Goal: Task Accomplishment & Management: Complete application form

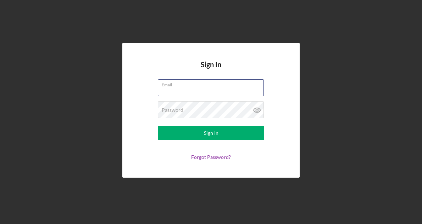
type input "[EMAIL_ADDRESS][DOMAIN_NAME]"
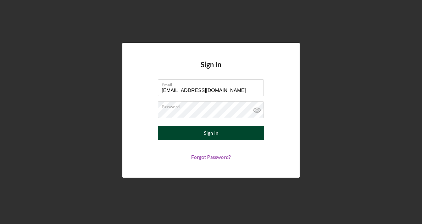
click at [207, 138] on div "Sign In" at bounding box center [211, 133] width 15 height 14
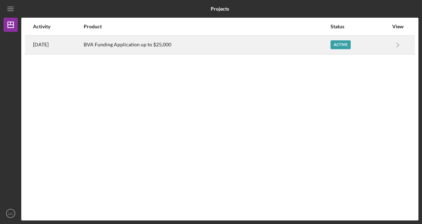
click at [332, 44] on div "Active" at bounding box center [340, 44] width 20 height 9
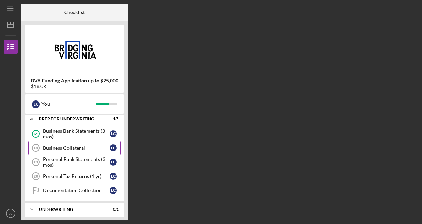
scroll to position [35, 0]
click at [88, 147] on div "Business Collateral" at bounding box center [76, 148] width 67 height 6
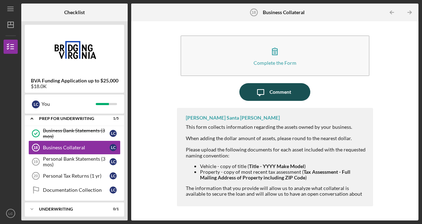
click at [272, 94] on div "Comment" at bounding box center [281, 92] width 22 height 18
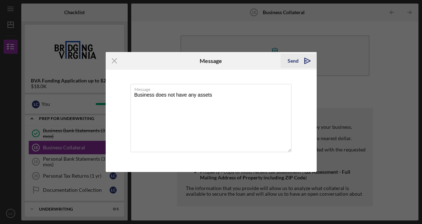
type textarea "Business does not have any assets"
click at [305, 59] on polygon "submit" at bounding box center [308, 61] width 6 height 6
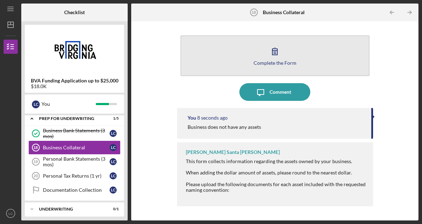
click at [260, 54] on button "Complete the Form Form" at bounding box center [274, 55] width 189 height 41
click at [273, 43] on button "Complete the Form Form" at bounding box center [274, 55] width 189 height 41
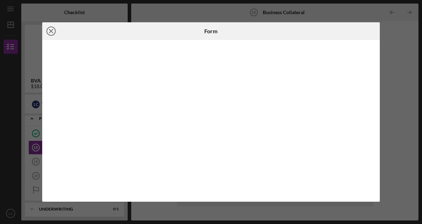
click at [54, 32] on icon "Icon/Close" at bounding box center [51, 31] width 18 height 18
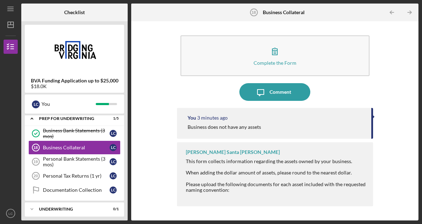
click at [272, 12] on b "Business Collateral" at bounding box center [284, 13] width 42 height 6
click at [77, 194] on link "Documentation Collection Documentation Collection L C" at bounding box center [74, 190] width 92 height 14
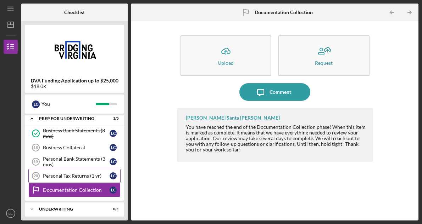
click at [99, 175] on div "Personal Tax Returns (1 yr)" at bounding box center [76, 176] width 67 height 6
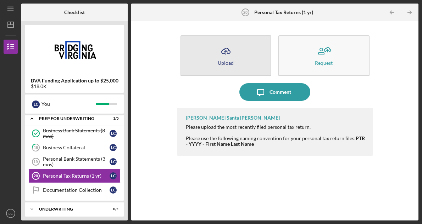
click at [233, 60] on icon "Icon/Upload" at bounding box center [226, 52] width 18 height 18
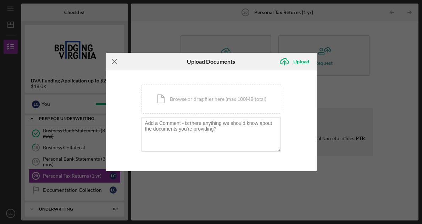
click at [115, 64] on icon "Icon/Menu Close" at bounding box center [115, 62] width 18 height 18
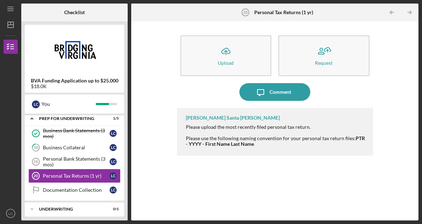
click at [76, 56] on img at bounding box center [74, 49] width 99 height 43
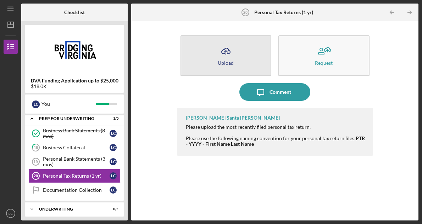
click at [231, 63] on div "Upload" at bounding box center [226, 62] width 16 height 5
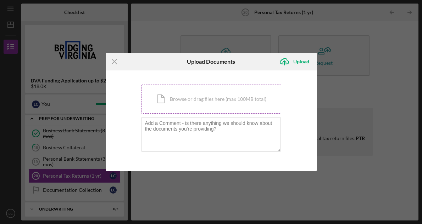
click at [221, 102] on div "Icon/Document Browse or drag files here (max 100MB total) Tap to choose files o…" at bounding box center [211, 99] width 140 height 29
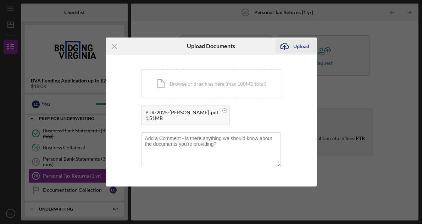
click at [300, 43] on div "Upload" at bounding box center [301, 46] width 16 height 14
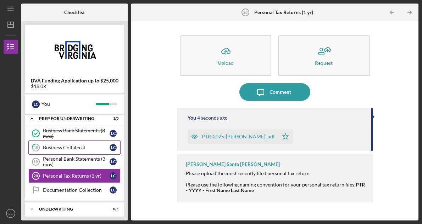
click at [75, 149] on div "Business Collateral" at bounding box center [76, 148] width 67 height 6
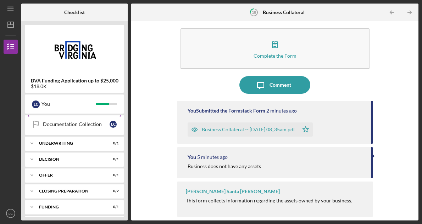
scroll to position [92, 0]
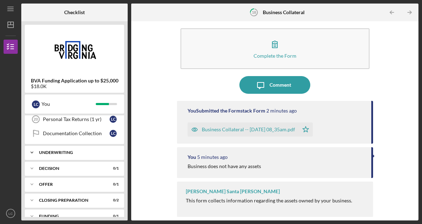
click at [101, 155] on div "Icon/Expander Underwriting 0 / 1" at bounding box center [74, 153] width 99 height 14
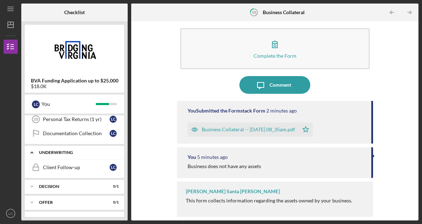
click at [101, 155] on div "Icon/Expander Underwriting 0 / 1" at bounding box center [74, 153] width 99 height 15
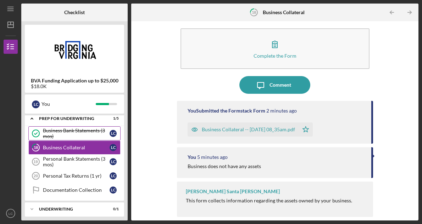
scroll to position [40, 0]
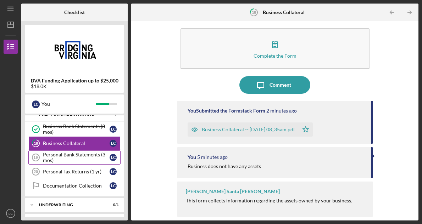
click at [89, 160] on div "Personal Bank Statements (3 mos)" at bounding box center [76, 157] width 67 height 11
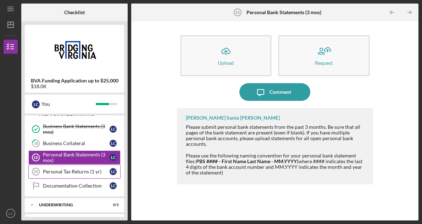
click at [96, 175] on link "Personal Tax Returns (1 yr) 20 Personal Tax Returns (1 yr) L C" at bounding box center [74, 172] width 92 height 14
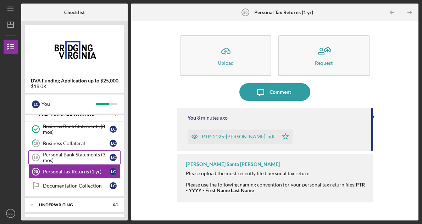
click at [81, 155] on div "Personal Bank Statements (3 mos)" at bounding box center [76, 157] width 67 height 11
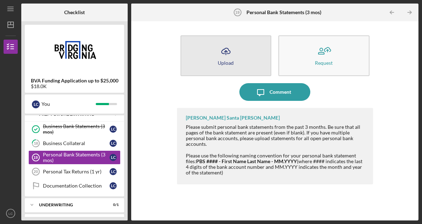
click at [237, 60] on button "Icon/Upload Upload" at bounding box center [225, 55] width 91 height 41
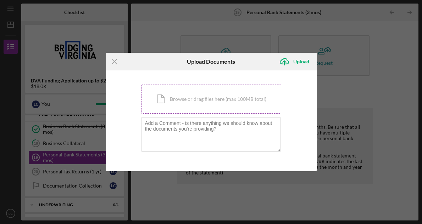
click at [209, 101] on div "Icon/Document Browse or drag files here (max 100MB total) Tap to choose files o…" at bounding box center [211, 99] width 140 height 29
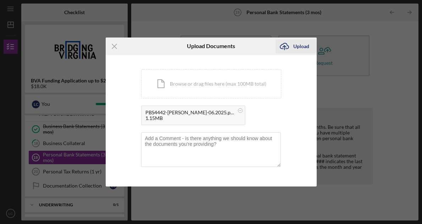
click at [295, 43] on div "Upload" at bounding box center [301, 46] width 16 height 14
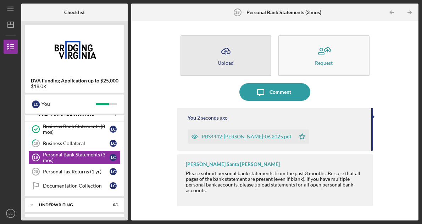
click at [246, 56] on button "Icon/Upload Upload" at bounding box center [225, 55] width 91 height 41
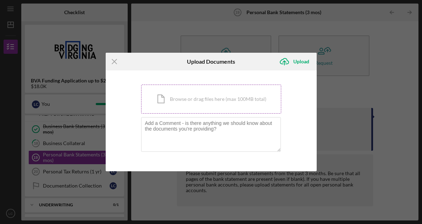
click at [223, 100] on div "Icon/Document Browse or drag files here (max 100MB total) Tap to choose files o…" at bounding box center [211, 99] width 140 height 29
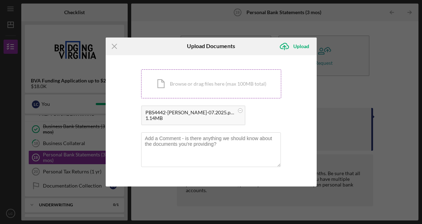
click at [230, 88] on div "Icon/Document Browse or drag files here (max 100MB total) Tap to choose files o…" at bounding box center [211, 84] width 140 height 29
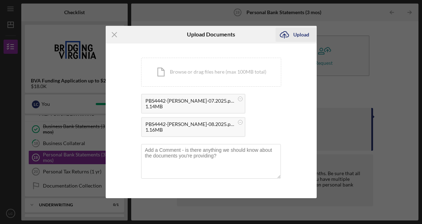
click at [302, 37] on div "Upload" at bounding box center [301, 35] width 16 height 14
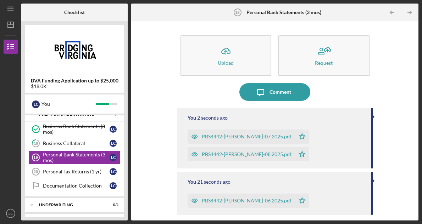
scroll to position [20, 0]
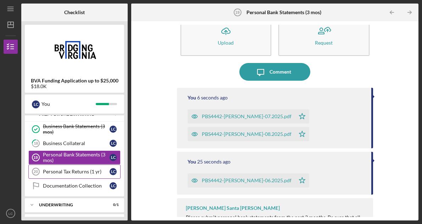
click at [90, 172] on div "Personal Tax Returns (1 yr)" at bounding box center [76, 172] width 67 height 6
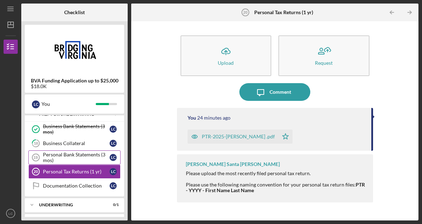
click at [95, 157] on div "Personal Bank Statements (3 mos)" at bounding box center [76, 157] width 67 height 11
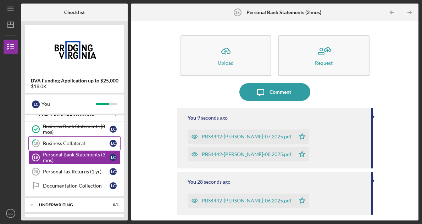
click at [95, 139] on link "18 Business Collateral L C" at bounding box center [74, 144] width 92 height 14
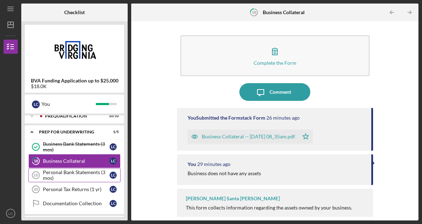
scroll to position [18, 0]
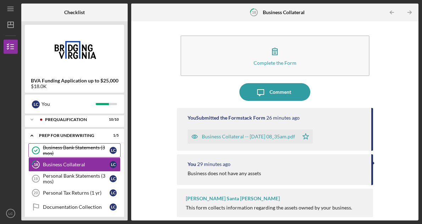
click at [94, 154] on div "Business Bank Statements (3 mos)" at bounding box center [76, 150] width 67 height 11
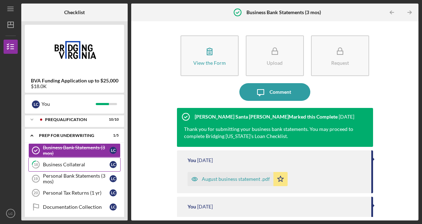
click at [90, 163] on div "Business Collateral" at bounding box center [76, 165] width 67 height 6
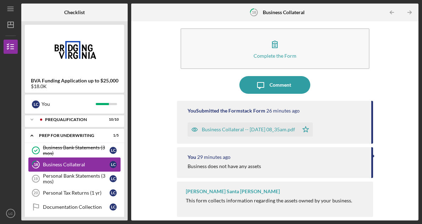
scroll to position [7, 0]
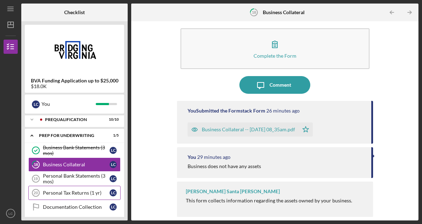
click at [90, 193] on div "Personal Tax Returns (1 yr)" at bounding box center [76, 193] width 67 height 6
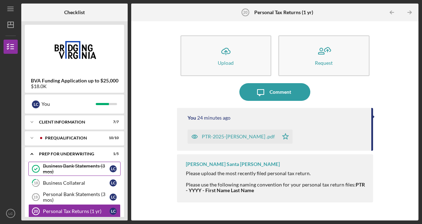
click at [100, 173] on div "Business Bank Statements (3 mos)" at bounding box center [76, 168] width 67 height 11
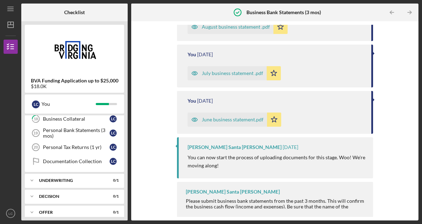
scroll to position [69, 0]
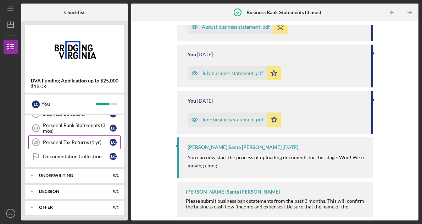
click at [85, 145] on div "Personal Tax Returns (1 yr)" at bounding box center [76, 143] width 67 height 6
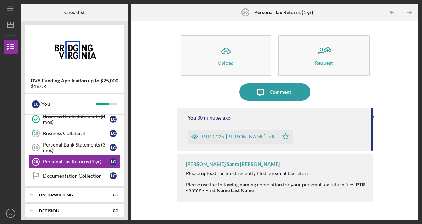
scroll to position [45, 0]
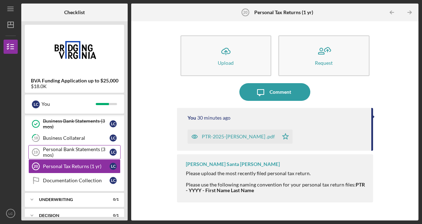
click at [79, 152] on div "Personal Bank Statements (3 mos)" at bounding box center [76, 152] width 67 height 11
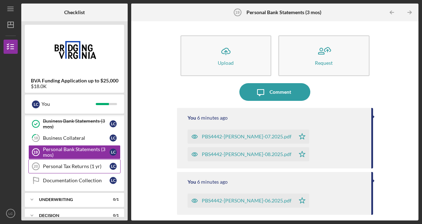
click at [78, 164] on div "Personal Tax Returns (1 yr)" at bounding box center [76, 167] width 67 height 6
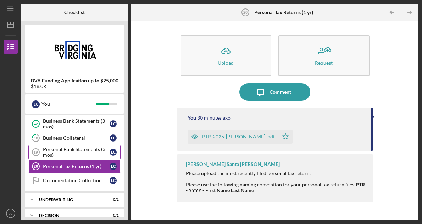
click at [82, 151] on div "Personal Bank Statements (3 mos)" at bounding box center [76, 152] width 67 height 11
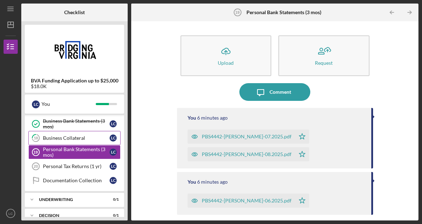
click at [67, 139] on div "Business Collateral" at bounding box center [76, 138] width 67 height 6
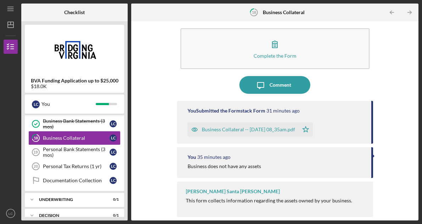
scroll to position [7, 0]
click at [223, 133] on div "Business Collateral -- [DATE] 08_35am.pdf" at bounding box center [243, 130] width 111 height 14
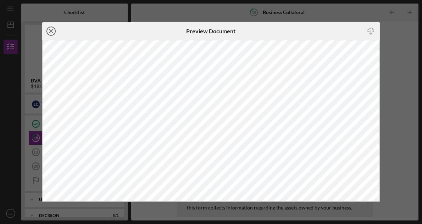
click at [52, 30] on line at bounding box center [51, 31] width 4 height 4
